Goal: Find specific page/section: Find specific page/section

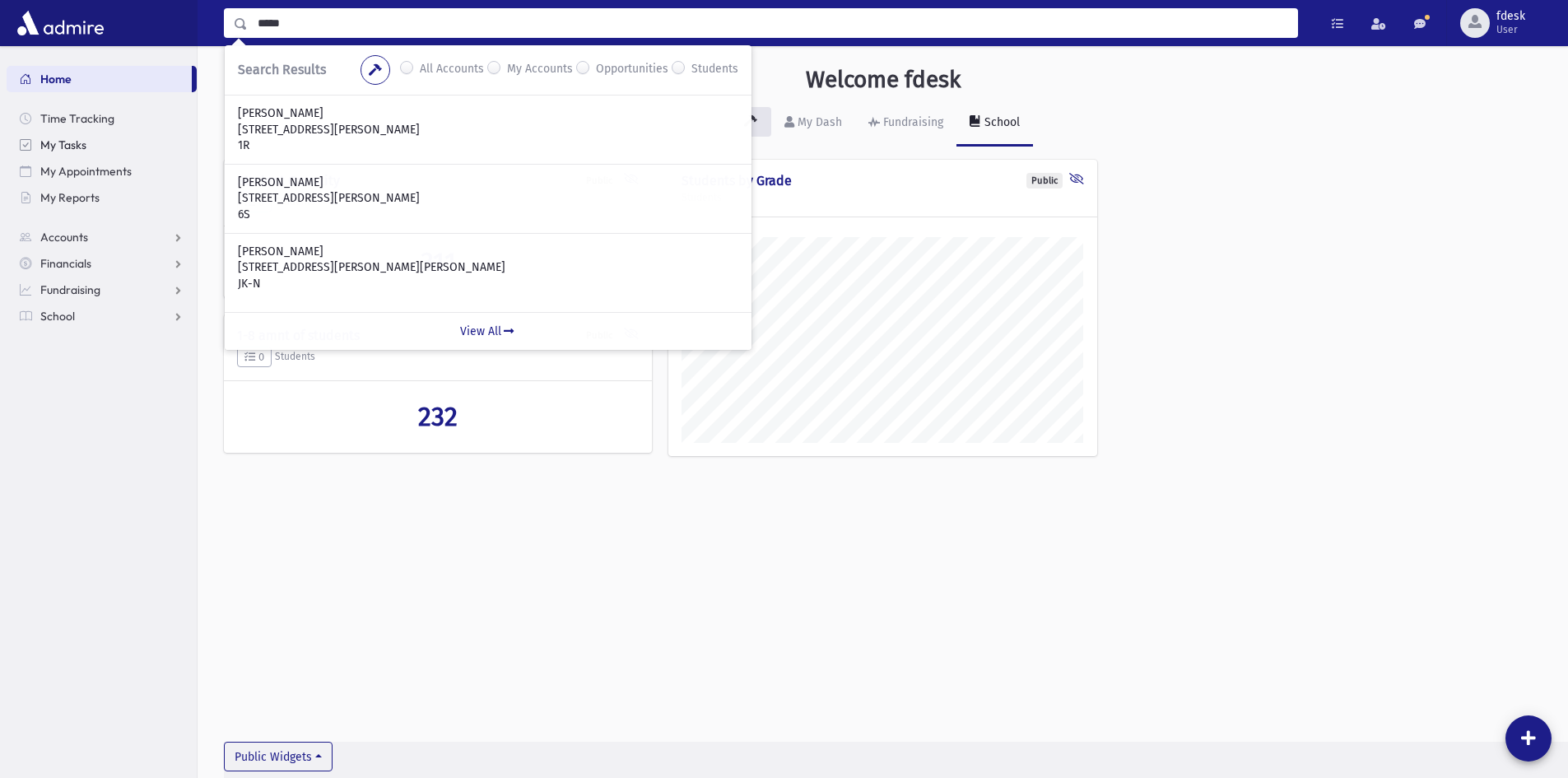
scroll to position [769, 1370]
type input "*"
type input "*****"
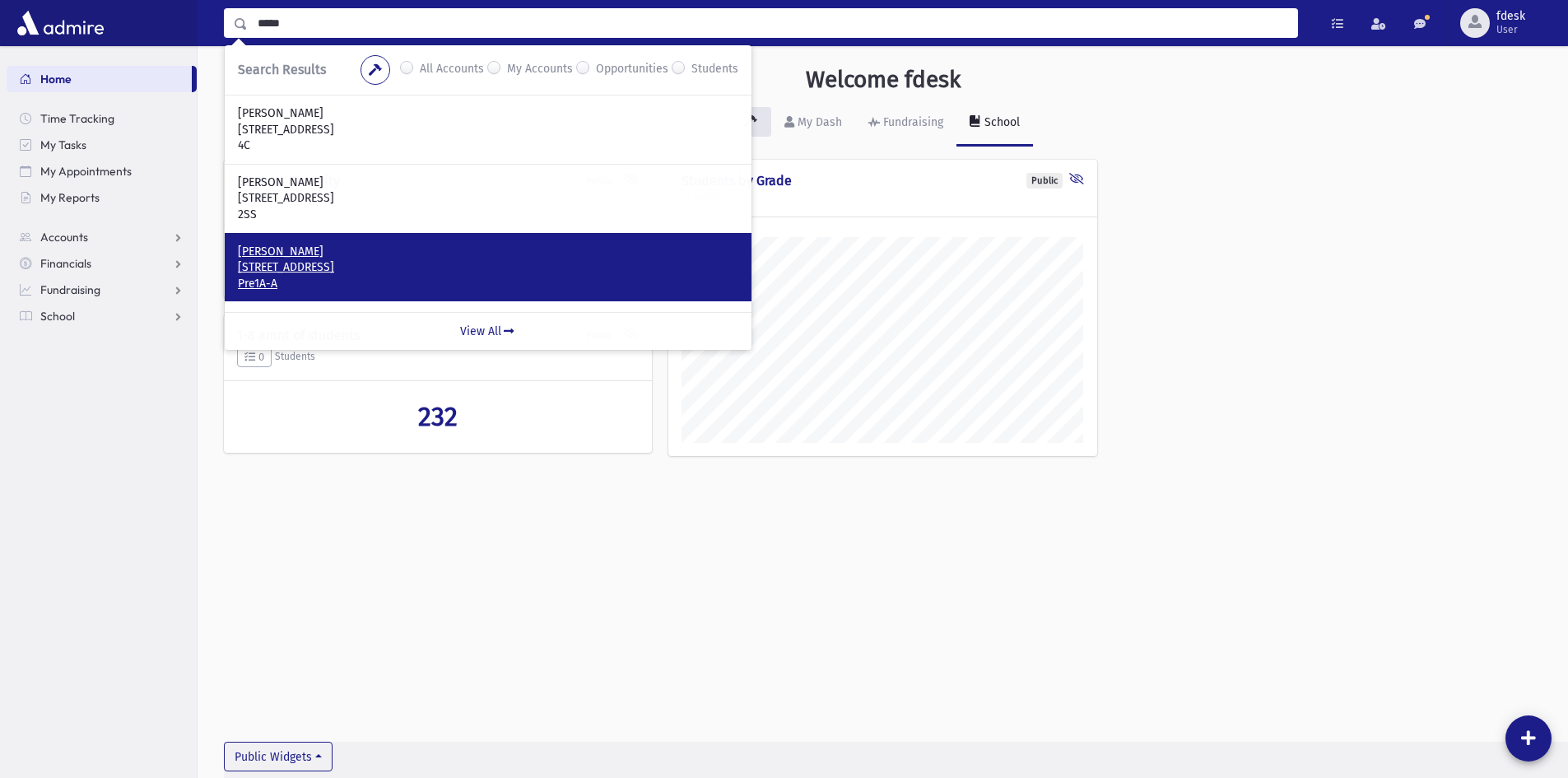
click at [302, 250] on p "[PERSON_NAME]" at bounding box center [487, 251] width 500 height 16
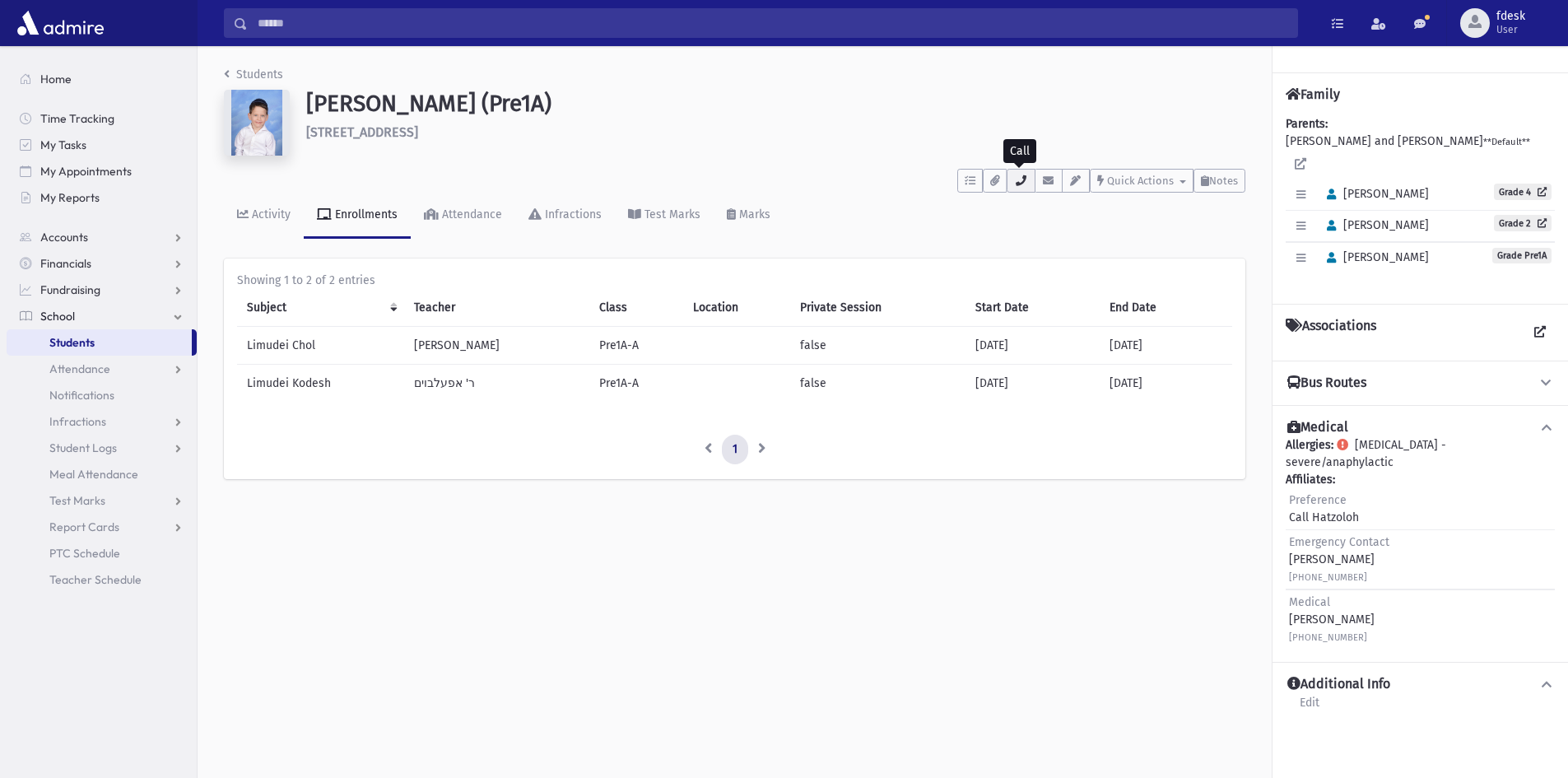
click at [1021, 184] on icon "button" at bounding box center [1020, 180] width 13 height 10
click at [54, 84] on span "Home" at bounding box center [56, 79] width 31 height 15
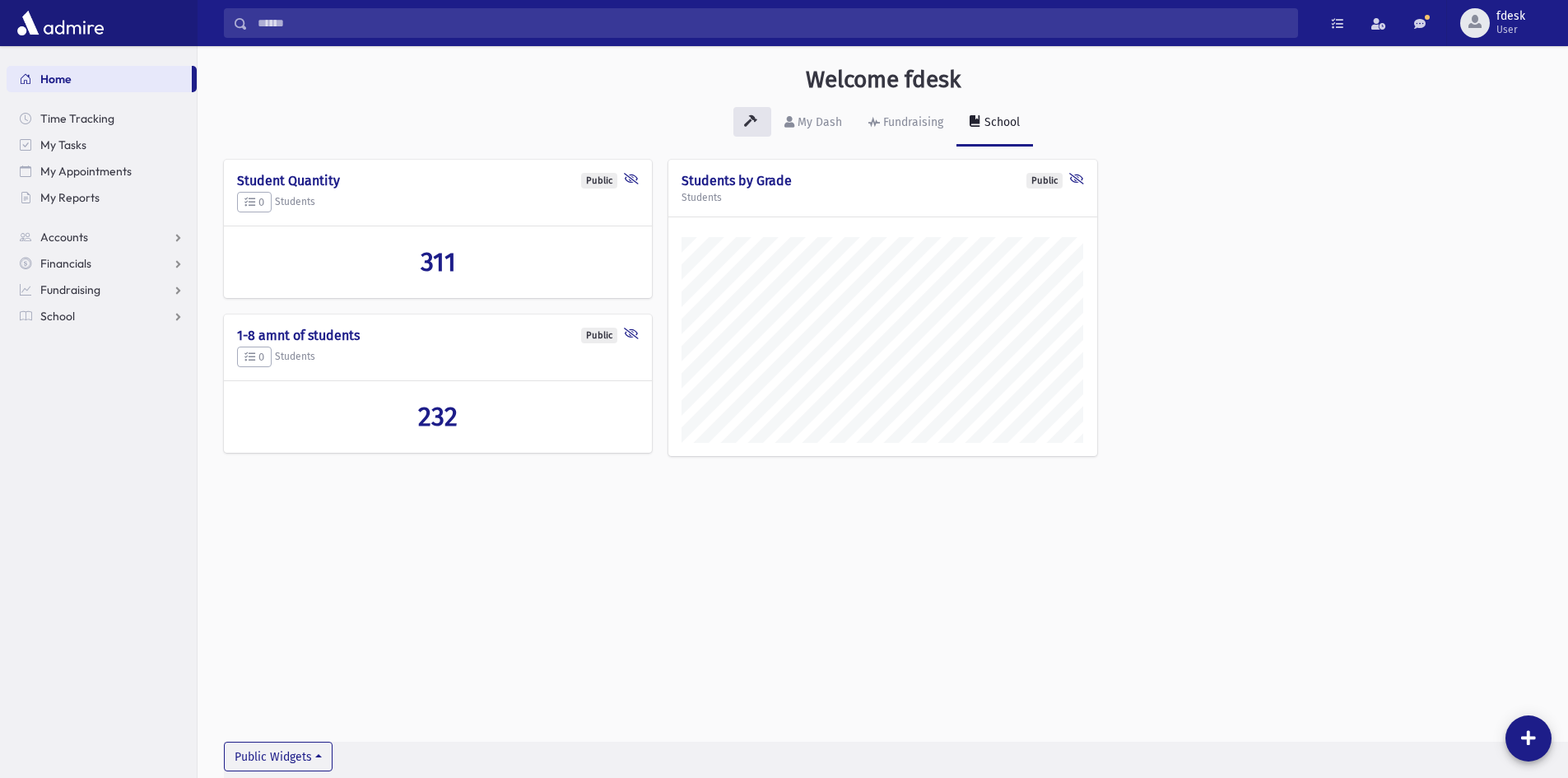
scroll to position [769, 1370]
